Goal: Use online tool/utility: Utilize a website feature to perform a specific function

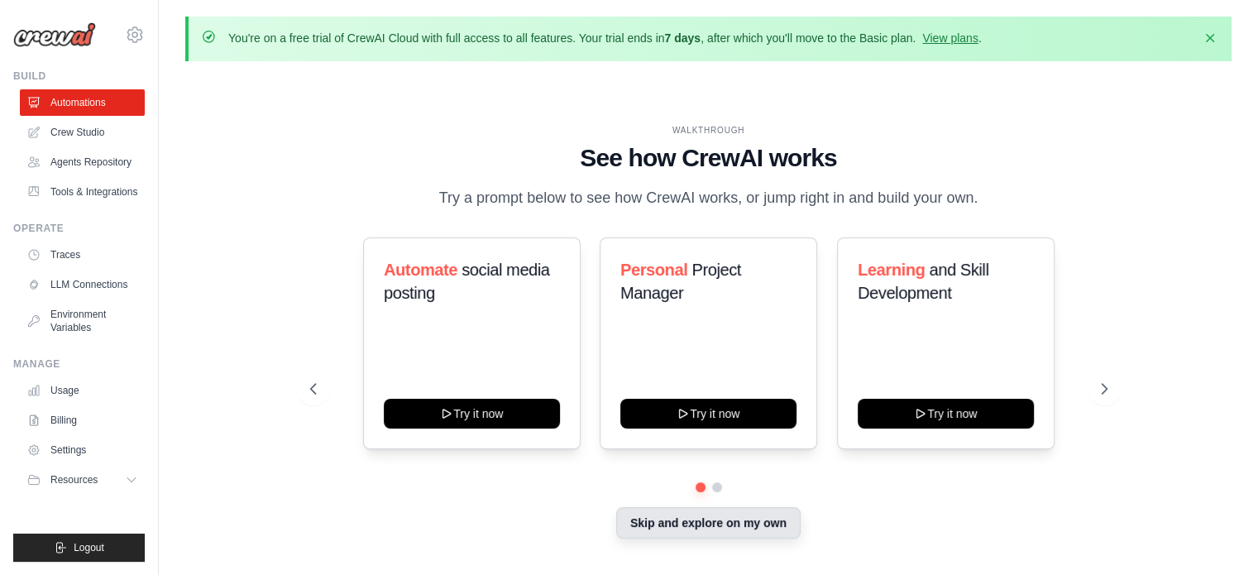
click at [765, 530] on button "Skip and explore on my own" at bounding box center [708, 522] width 184 height 31
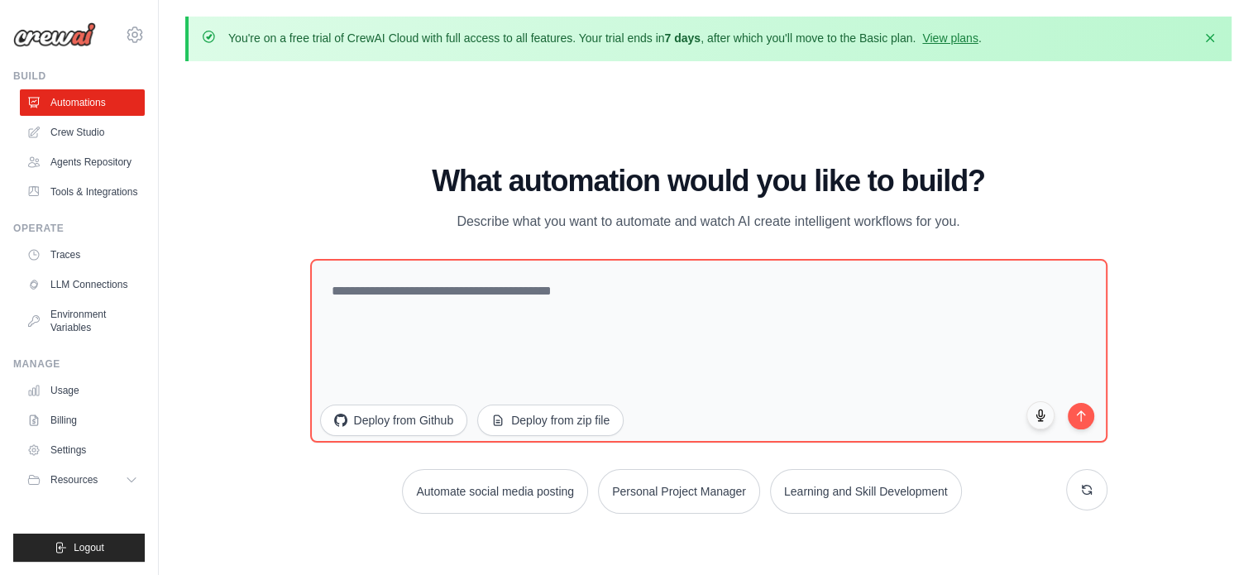
click at [765, 530] on div "WALKTHROUGH See how [PERSON_NAME] works Try a prompt below to see how [PERSON_N…" at bounding box center [708, 345] width 1046 height 542
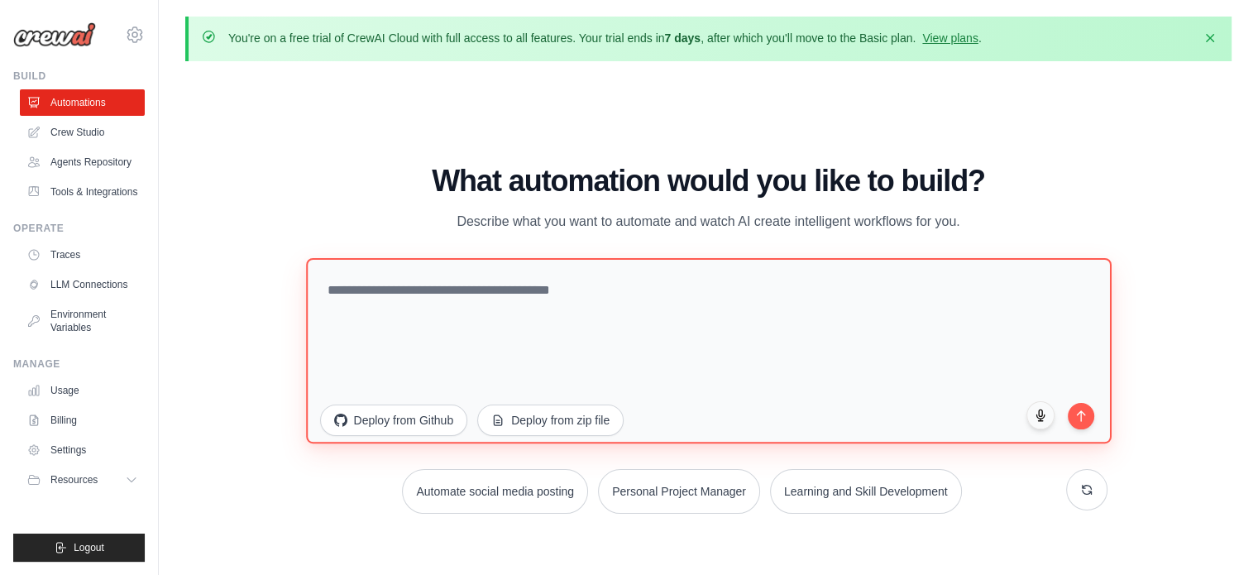
click at [367, 298] on textarea at bounding box center [709, 349] width 806 height 185
paste textarea "**********"
type textarea "**********"
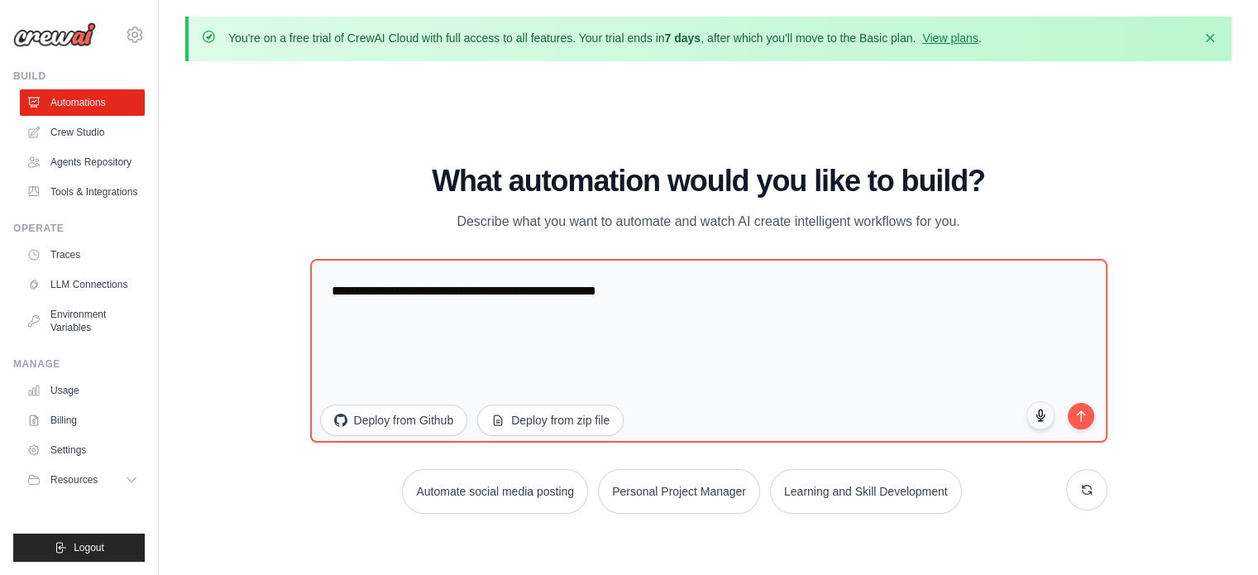
click at [0, 0] on sider-quick-compose-btn at bounding box center [0, 0] width 0 height 0
click at [1093, 408] on button "submit" at bounding box center [1081, 414] width 28 height 28
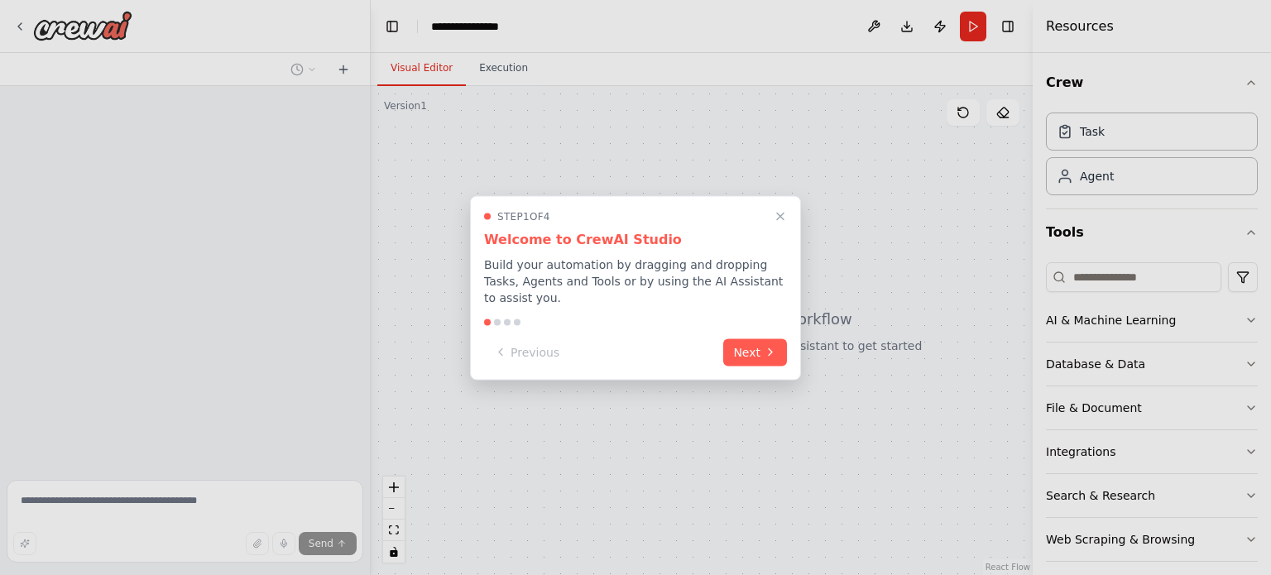
click at [1093, 408] on div at bounding box center [635, 287] width 1271 height 575
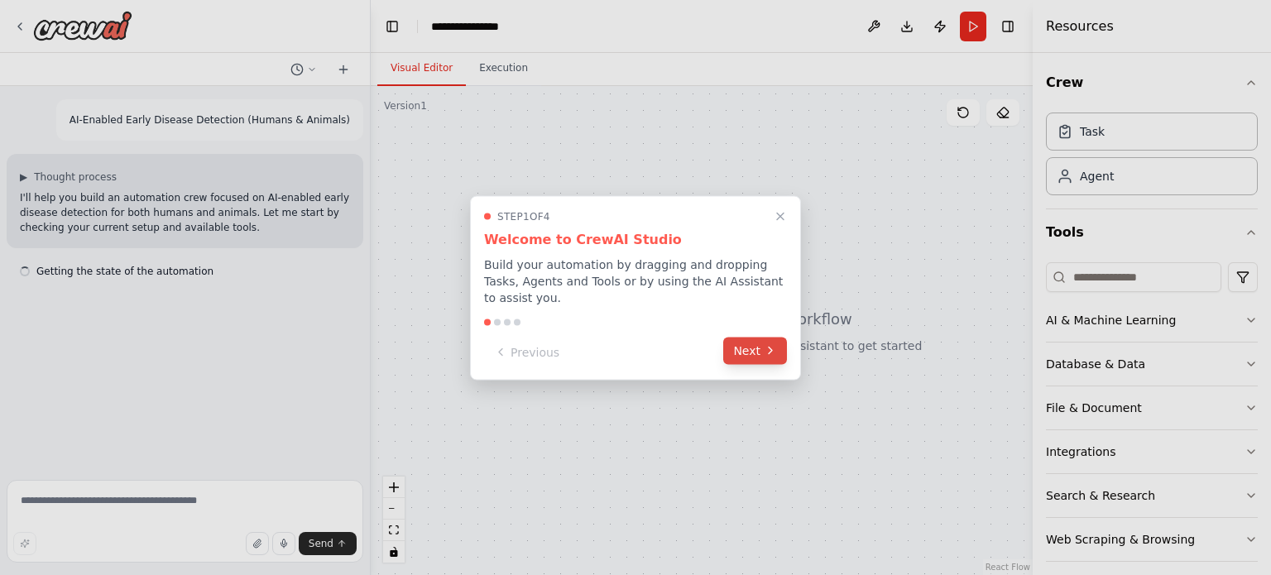
click at [763, 344] on icon at bounding box center [769, 350] width 13 height 13
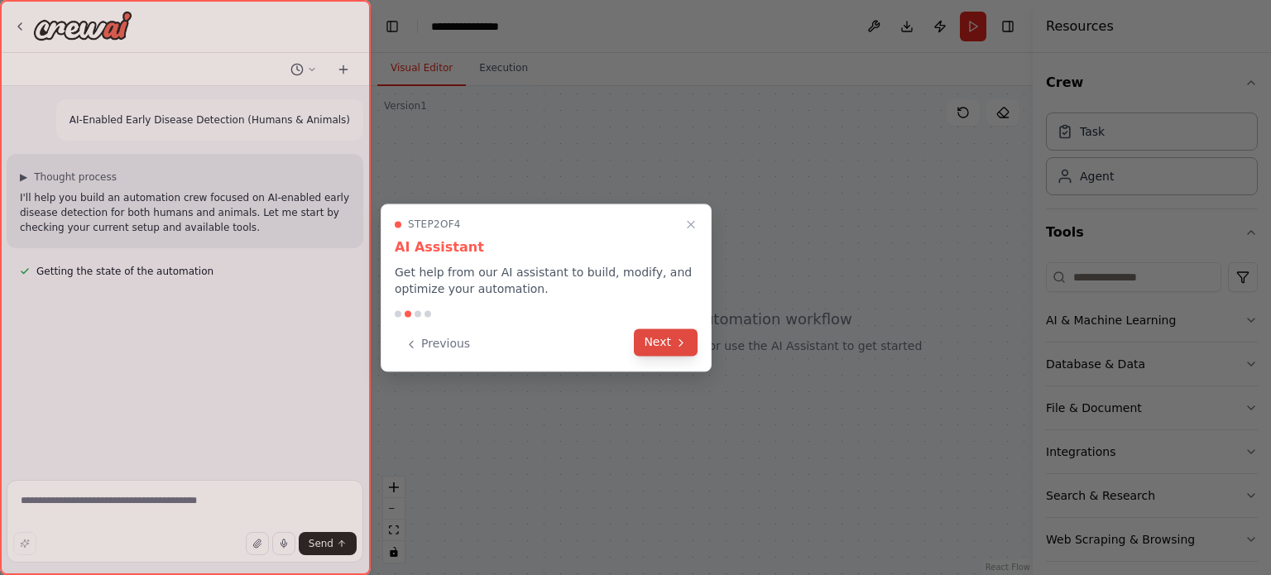
click at [672, 338] on button "Next" at bounding box center [666, 341] width 64 height 27
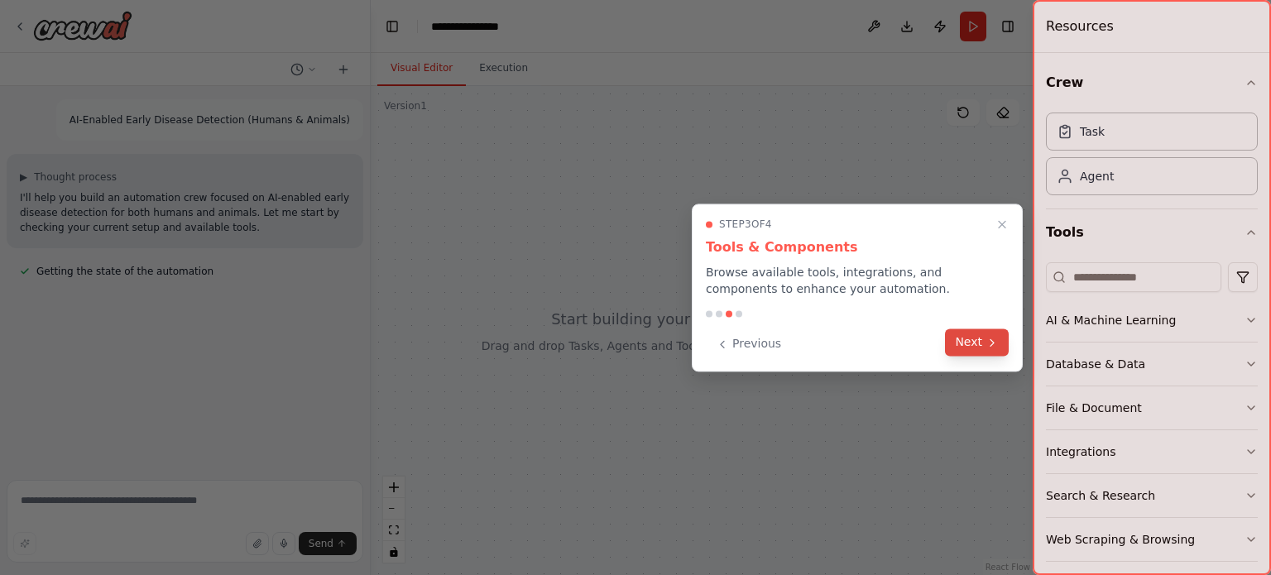
click at [981, 341] on button "Next" at bounding box center [977, 341] width 64 height 27
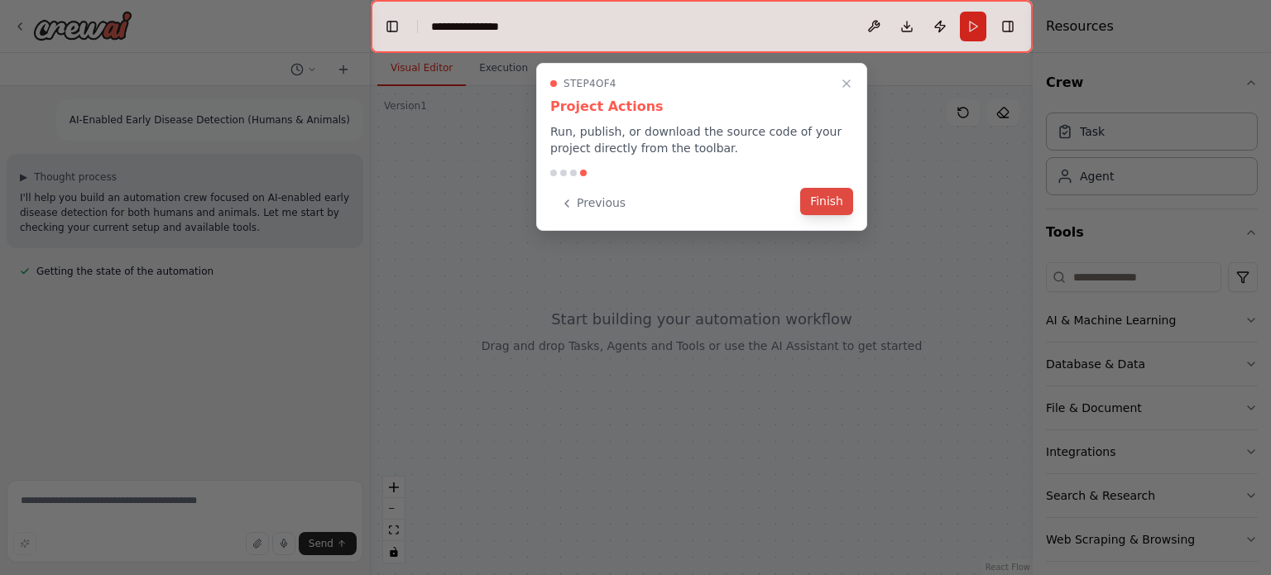
click at [824, 196] on button "Finish" at bounding box center [826, 201] width 53 height 27
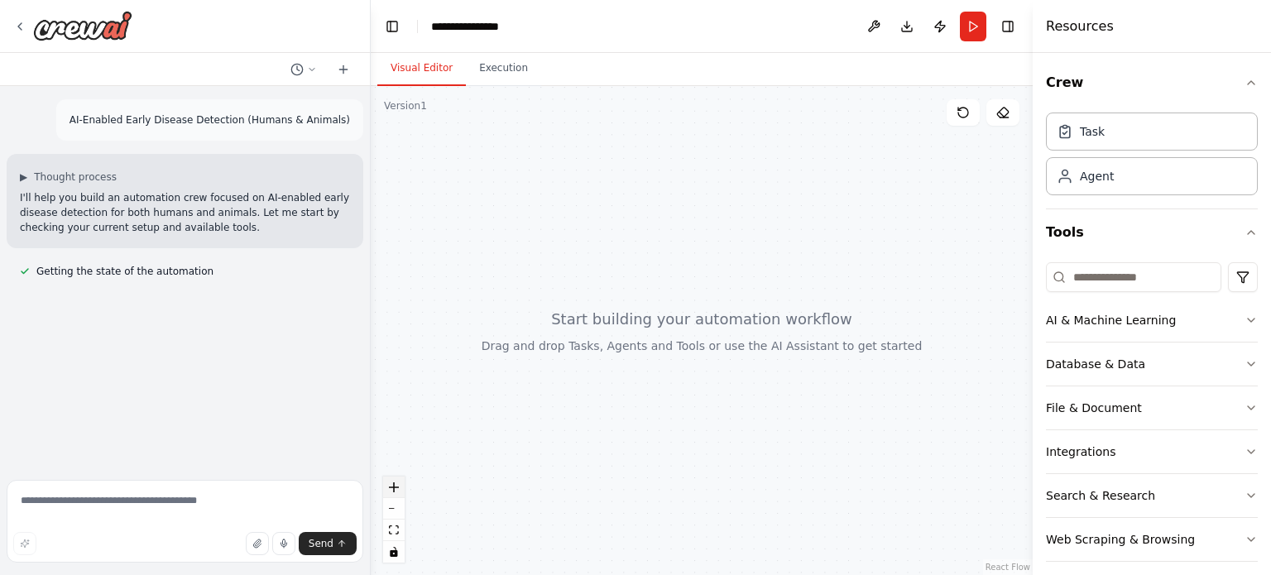
click at [401, 495] on button "zoom in" at bounding box center [394, 487] width 22 height 22
click at [396, 489] on icon "zoom in" at bounding box center [394, 487] width 10 height 10
click at [392, 490] on icon "zoom in" at bounding box center [394, 487] width 10 height 10
click at [510, 338] on div at bounding box center [702, 330] width 662 height 489
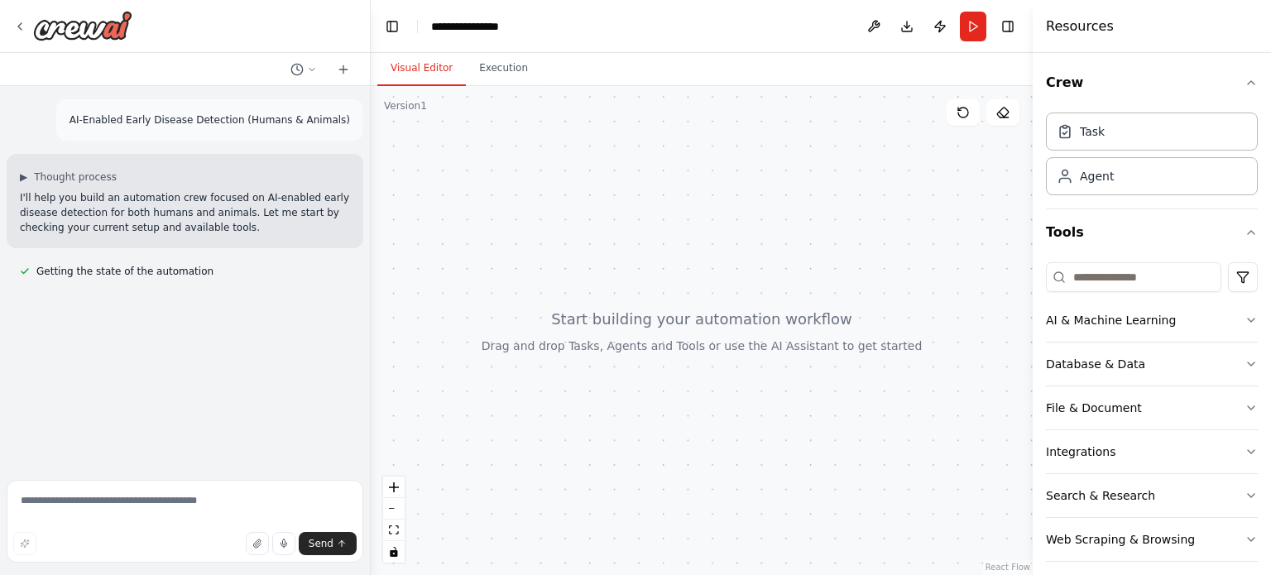
drag, startPoint x: 1108, startPoint y: 358, endPoint x: 786, endPoint y: 311, distance: 325.2
click at [786, 311] on div "**********" at bounding box center [635, 287] width 1271 height 575
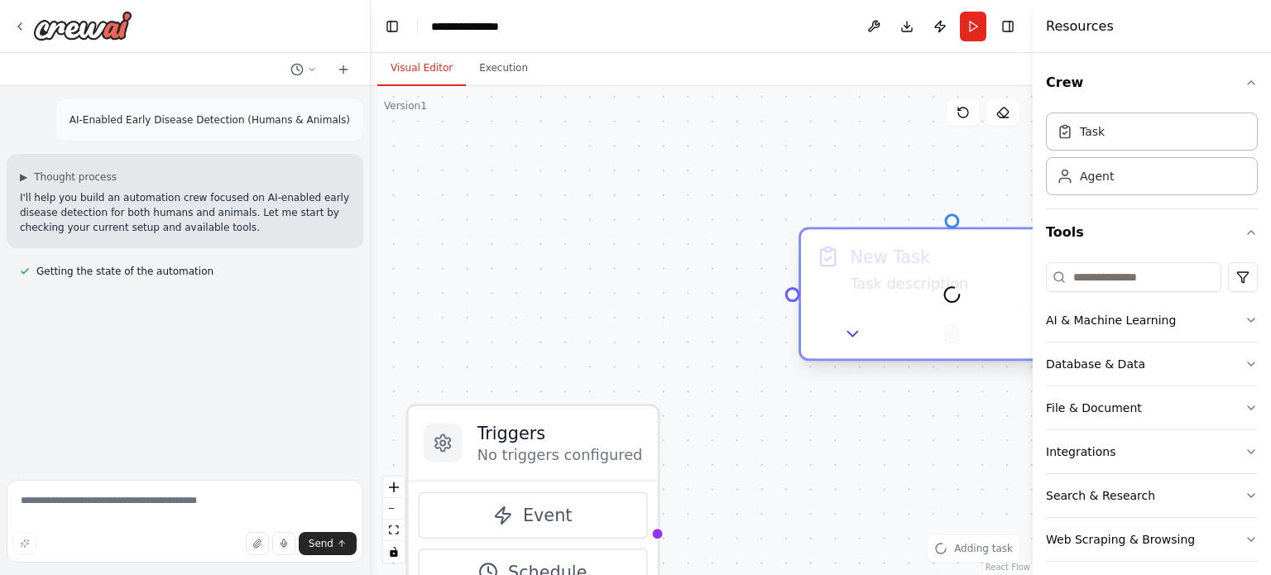
drag, startPoint x: 933, startPoint y: 285, endPoint x: 751, endPoint y: 267, distance: 182.8
click at [801, 267] on div at bounding box center [952, 294] width 302 height 129
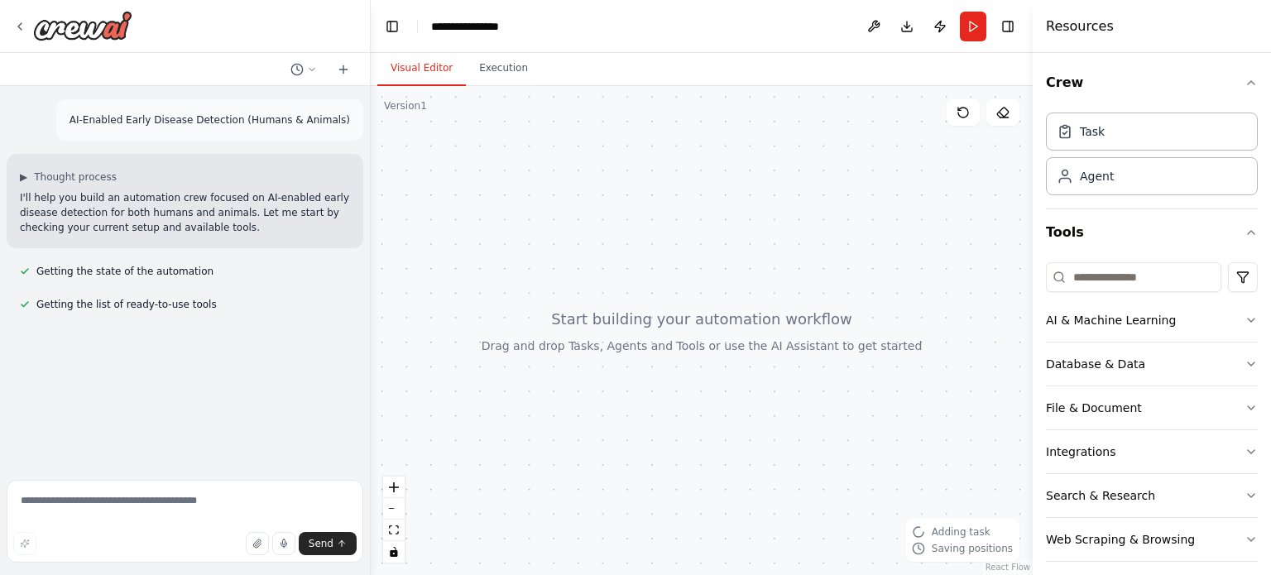
drag, startPoint x: 751, startPoint y: 267, endPoint x: 733, endPoint y: 269, distance: 18.3
click at [733, 269] on div at bounding box center [702, 330] width 662 height 489
drag, startPoint x: 802, startPoint y: 270, endPoint x: 840, endPoint y: 203, distance: 77.8
click at [840, 203] on div at bounding box center [702, 330] width 662 height 489
click at [963, 35] on button "Run" at bounding box center [972, 27] width 26 height 30
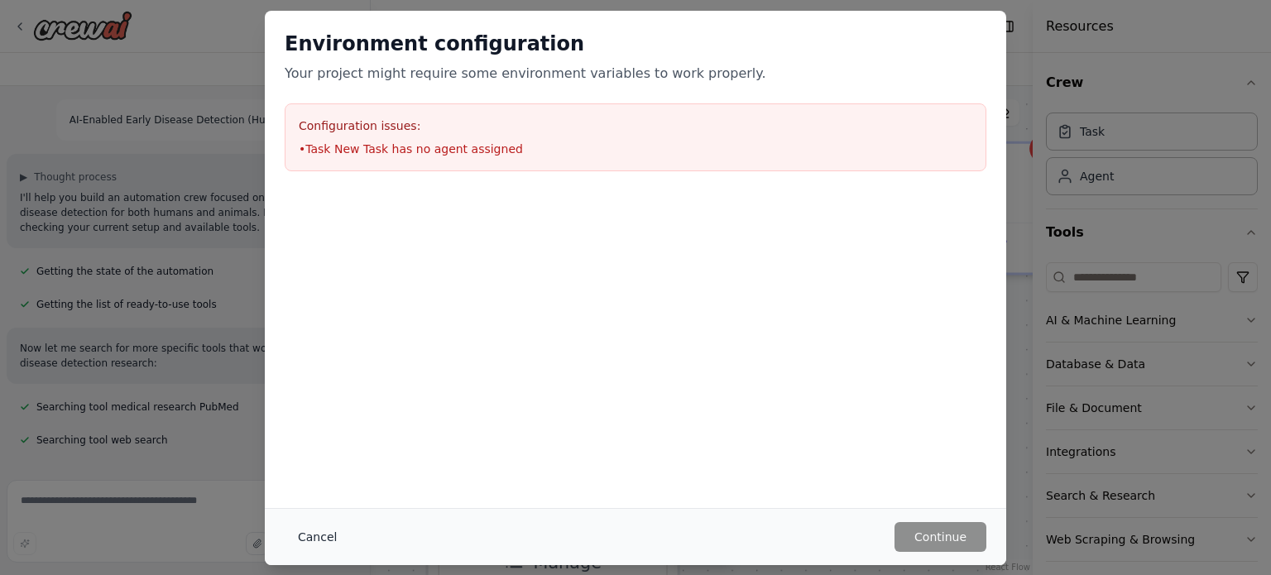
click at [309, 537] on button "Cancel" at bounding box center [317, 537] width 65 height 30
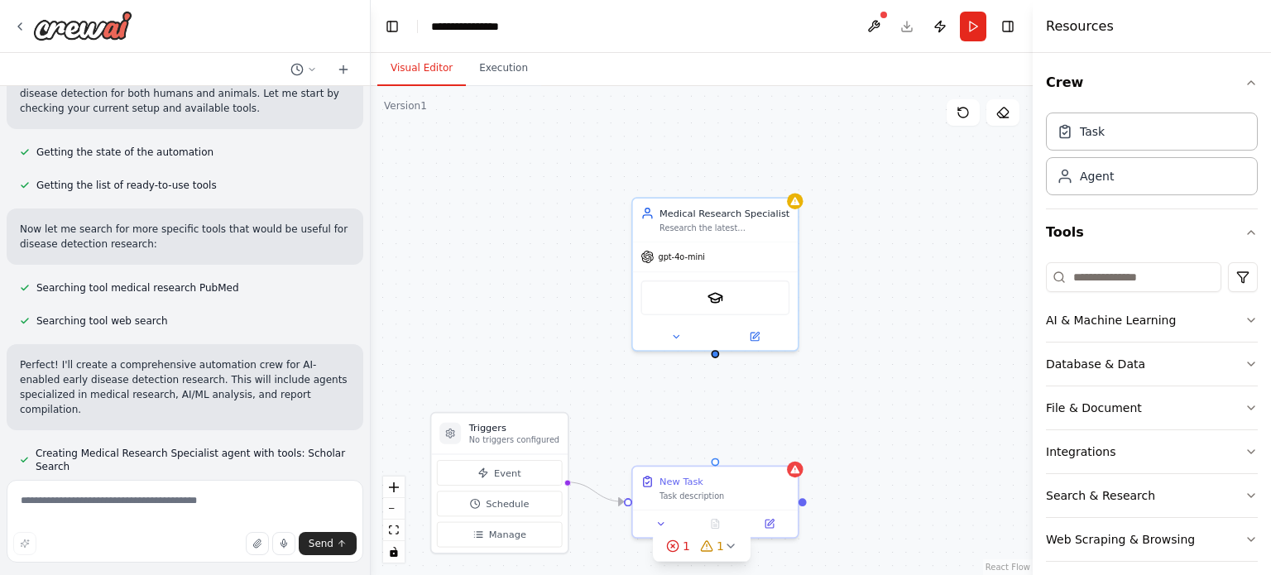
scroll to position [165, 0]
